Goal: Task Accomplishment & Management: Manage account settings

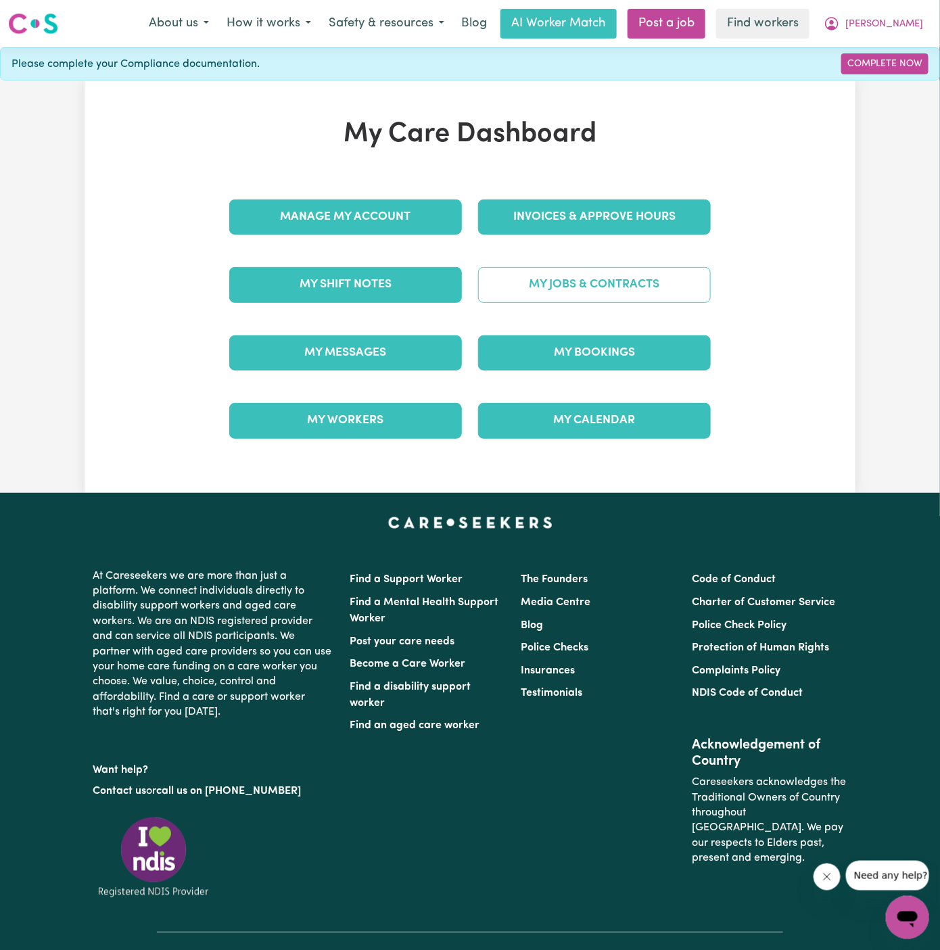
click at [601, 287] on link "My Jobs & Contracts" at bounding box center [594, 284] width 233 height 35
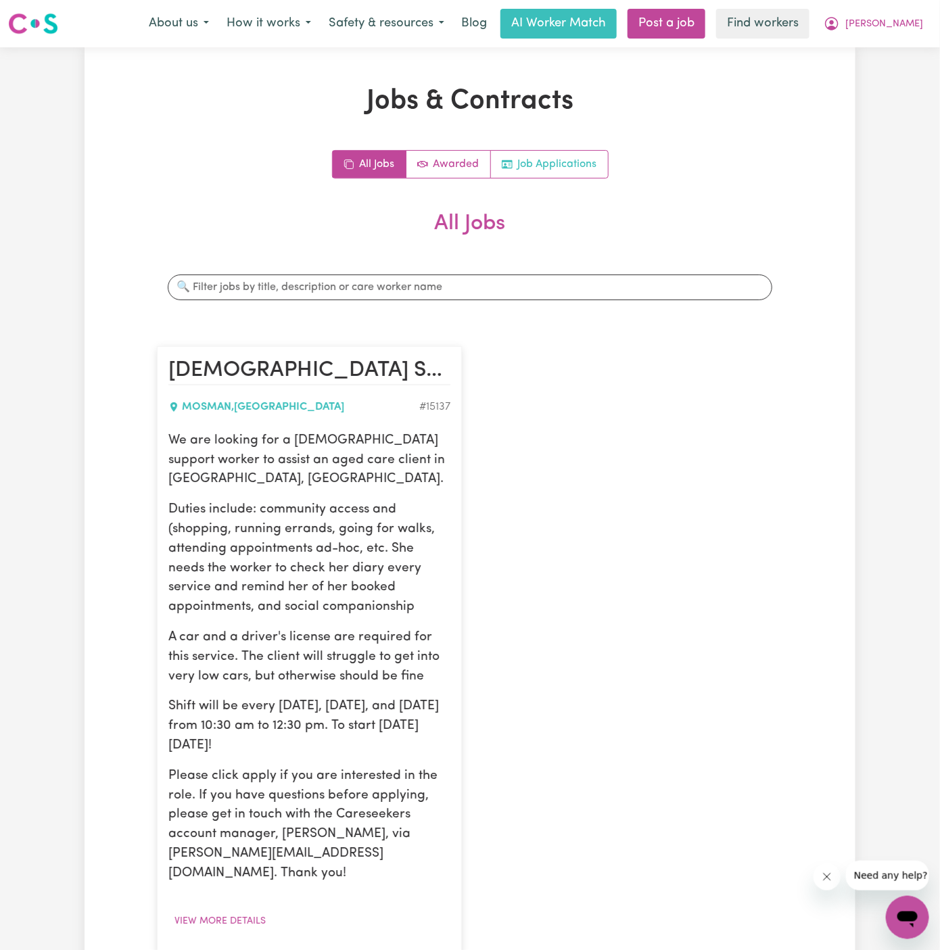
click at [559, 172] on link "Job Applications" at bounding box center [549, 164] width 117 height 27
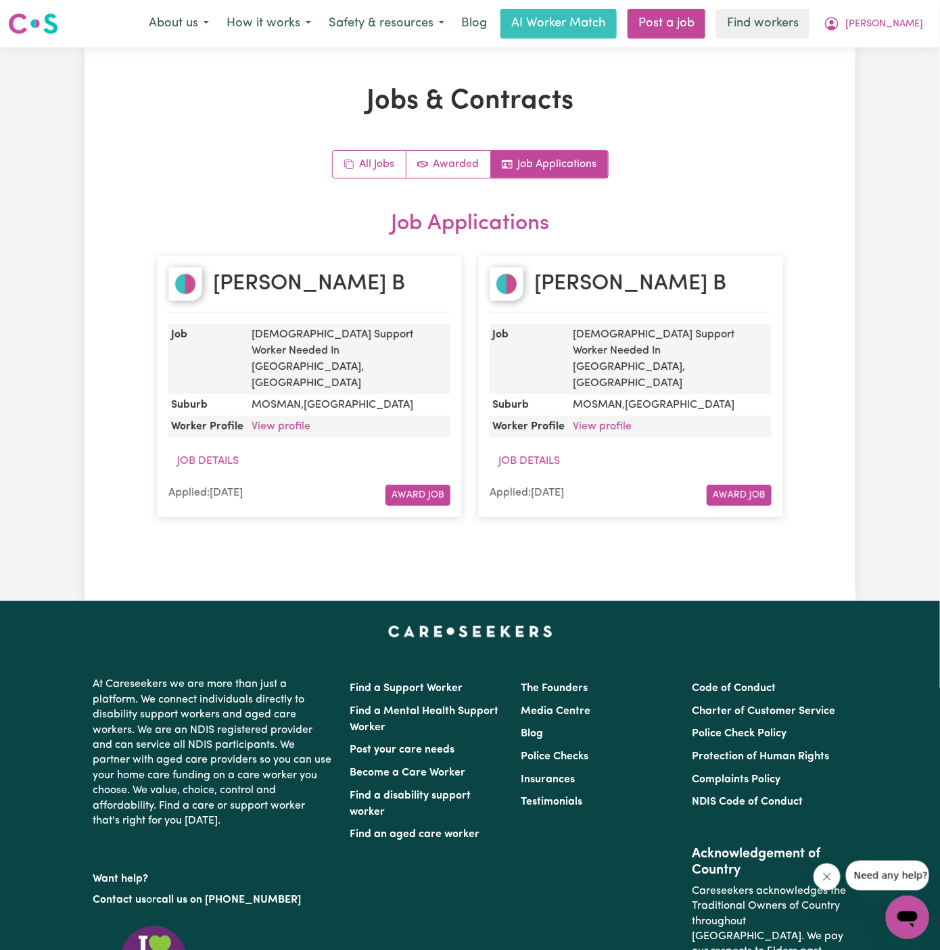
click at [287, 416] on dd "View profile" at bounding box center [348, 427] width 204 height 22
click at [287, 421] on link "View profile" at bounding box center [280, 426] width 59 height 11
click at [922, 18] on span "[PERSON_NAME]" at bounding box center [884, 24] width 78 height 15
click at [898, 80] on link "Logout" at bounding box center [877, 78] width 107 height 26
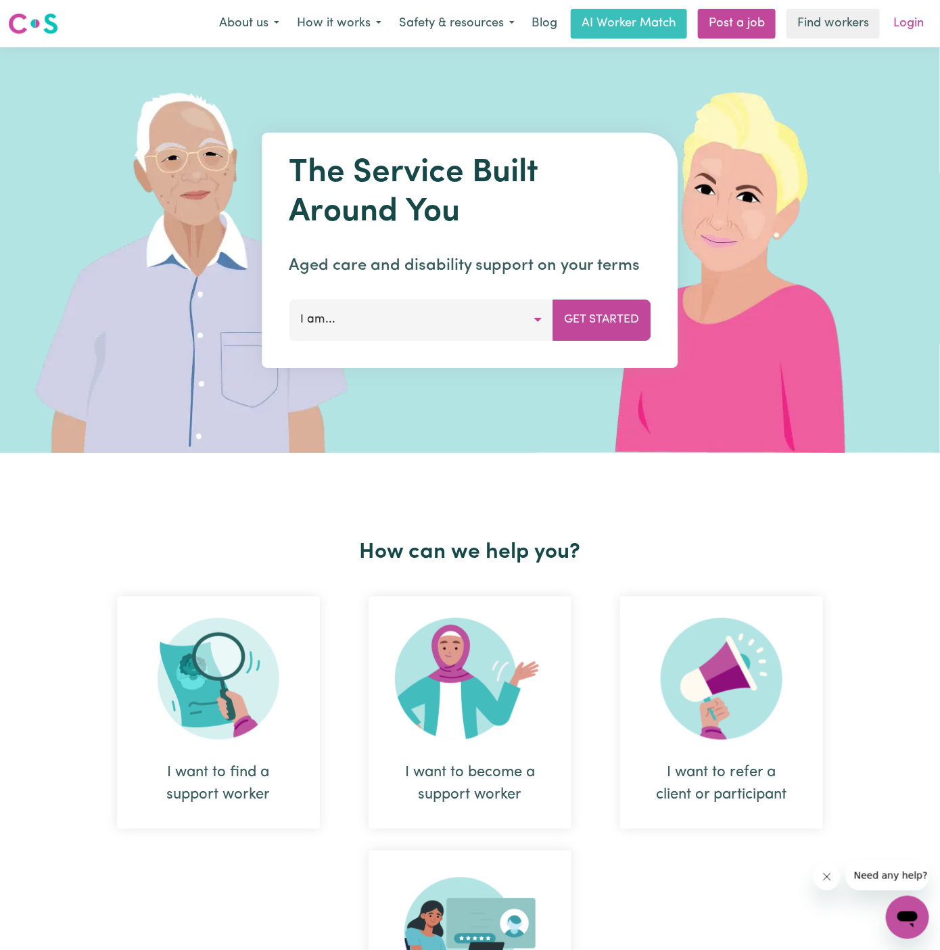
click at [906, 23] on link "Login" at bounding box center [908, 24] width 47 height 30
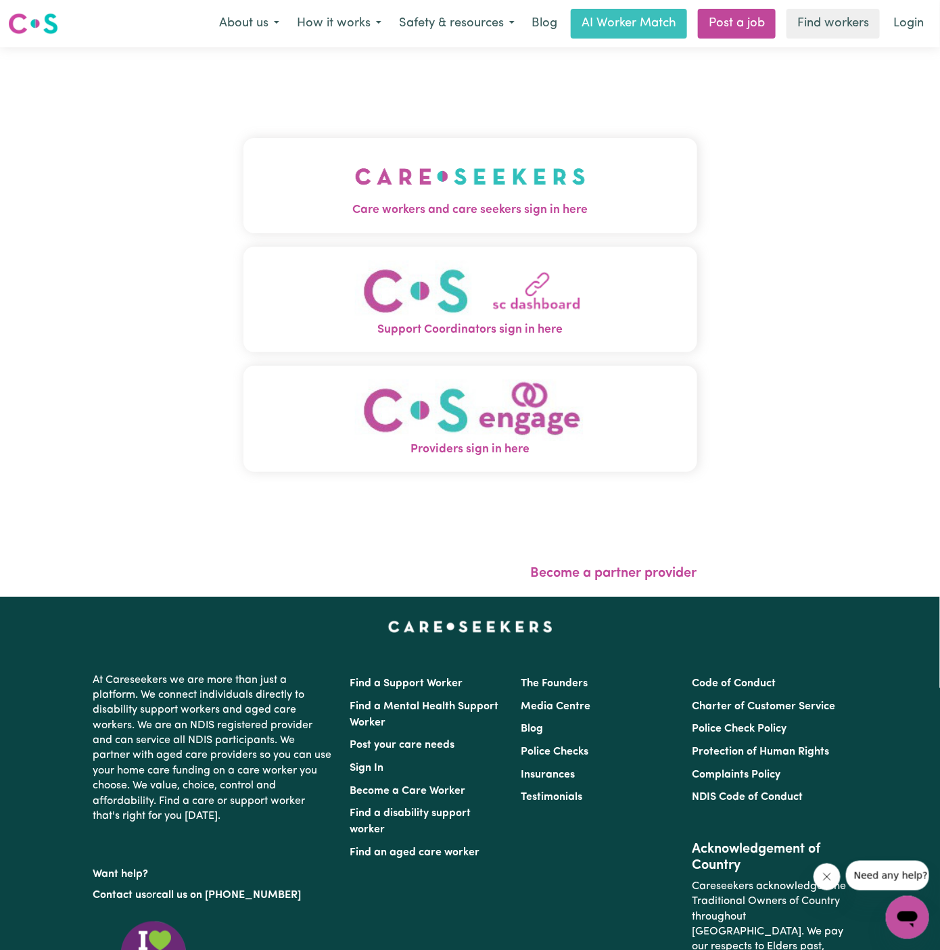
click at [545, 145] on button "Care workers and care seekers sign in here" at bounding box center [470, 185] width 454 height 95
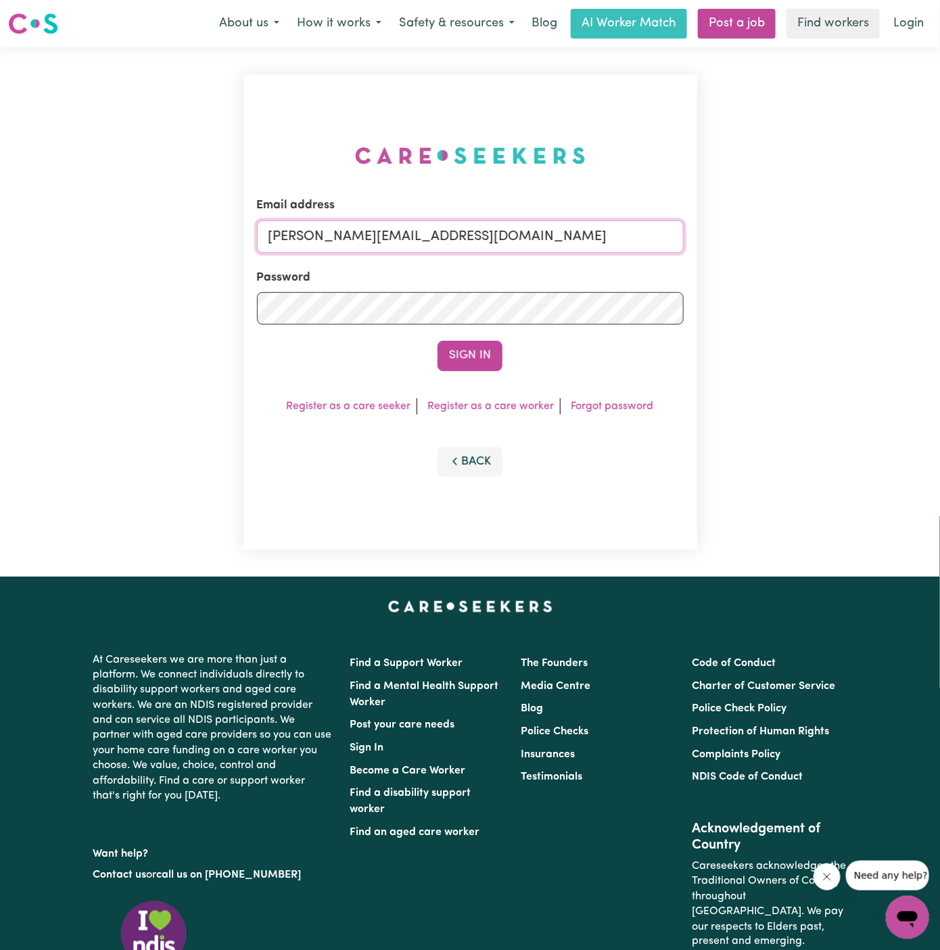
click at [536, 225] on input "dyan@careseekers.com.au" at bounding box center [470, 236] width 427 height 32
drag, startPoint x: 337, startPoint y: 239, endPoint x: 802, endPoint y: 237, distance: 464.4
click at [802, 237] on div "Email address superuser~JoanFergusonKNC@careseekers.com.au Password Sign In Reg…" at bounding box center [470, 311] width 940 height 529
click at [437, 341] on button "Sign In" at bounding box center [469, 356] width 65 height 30
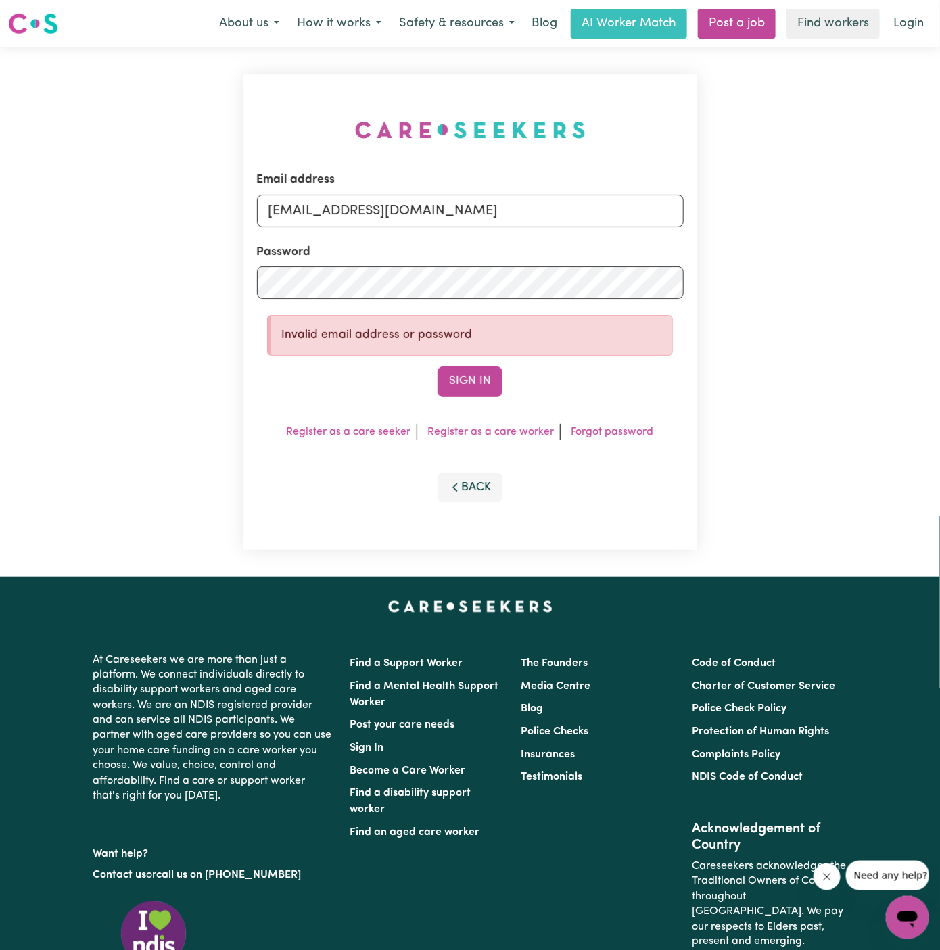
type input "superuser~ToulaVC@careseekers.com.au"
click at [437, 366] on button "Sign In" at bounding box center [469, 381] width 65 height 30
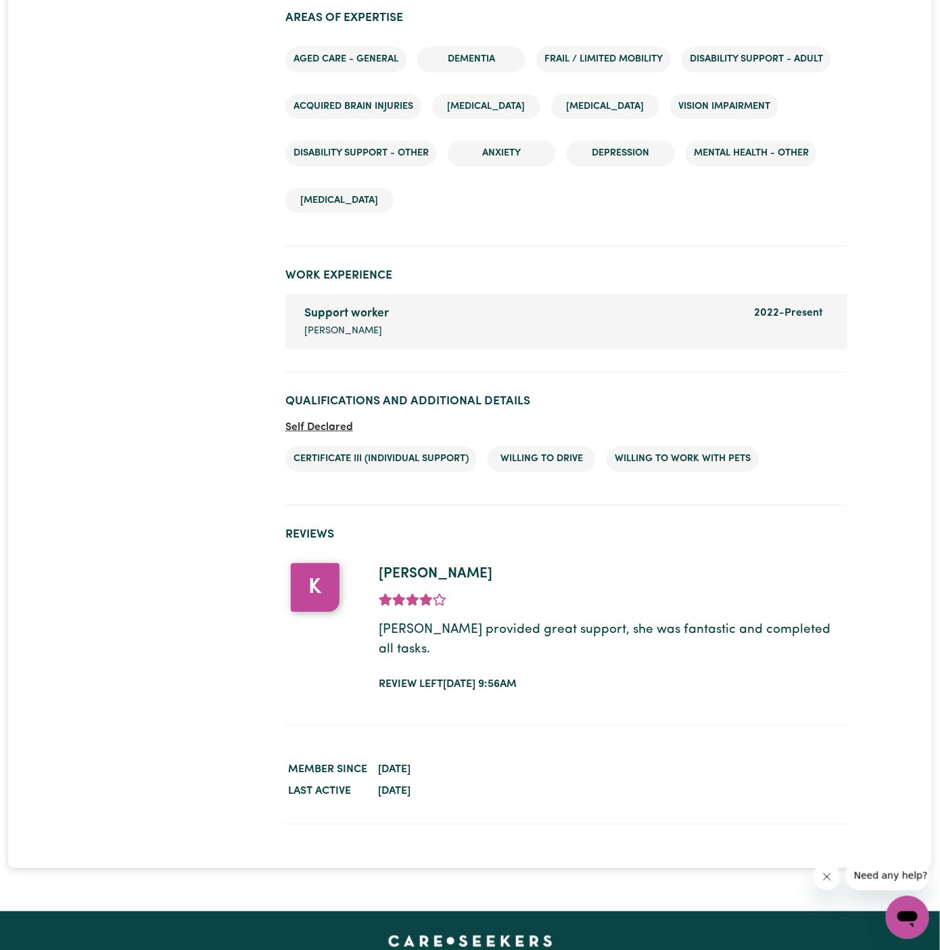
scroll to position [1933, 0]
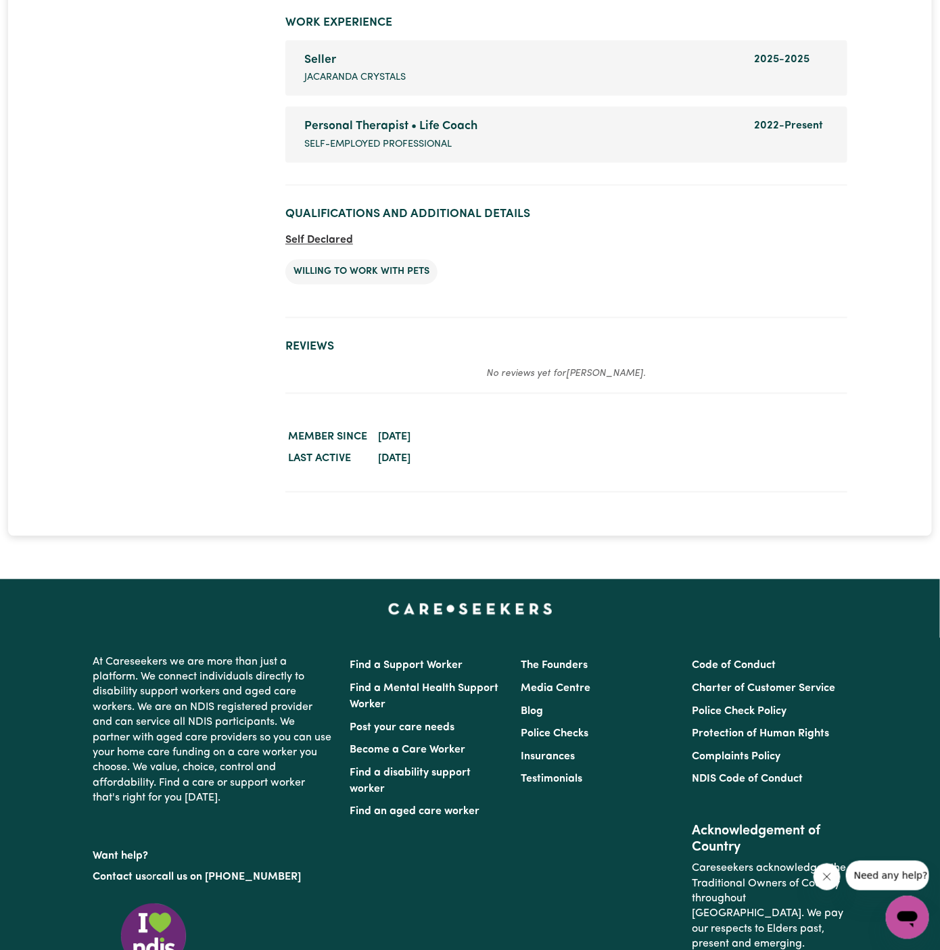
scroll to position [2630, 0]
